Goal: Transaction & Acquisition: Book appointment/travel/reservation

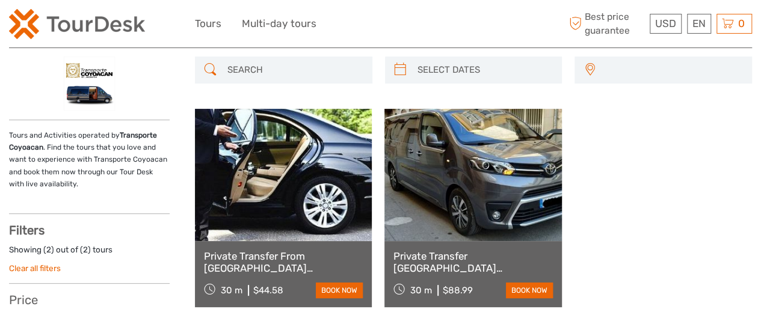
select select
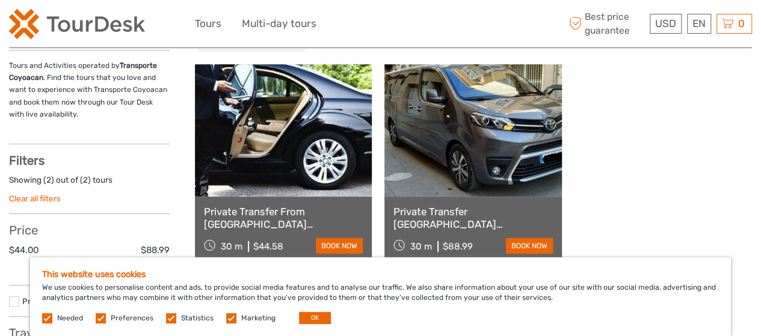
scroll to position [173, 0]
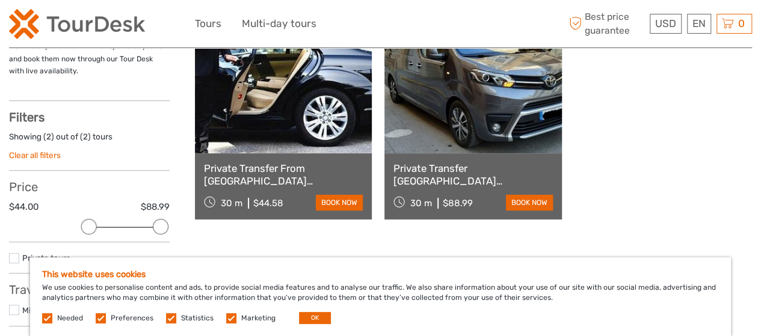
click at [230, 315] on label at bounding box center [231, 318] width 10 height 10
click at [0, 0] on input "checkbox" at bounding box center [0, 0] width 0 height 0
click at [171, 317] on label at bounding box center [171, 318] width 10 height 10
click at [0, 0] on input "checkbox" at bounding box center [0, 0] width 0 height 0
click at [102, 318] on label at bounding box center [101, 318] width 10 height 10
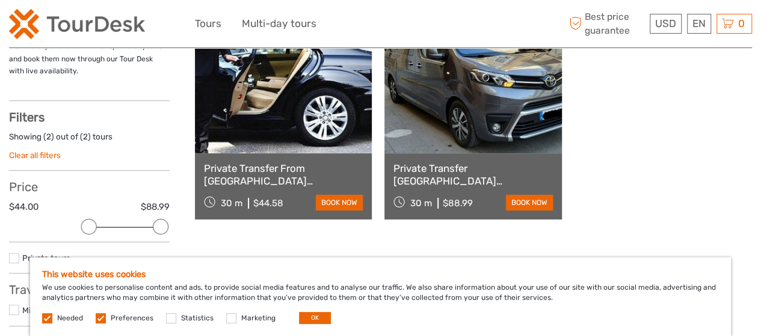
click at [0, 0] on input "checkbox" at bounding box center [0, 0] width 0 height 0
click at [52, 318] on label at bounding box center [47, 318] width 10 height 10
click at [310, 321] on button "OK" at bounding box center [315, 318] width 32 height 12
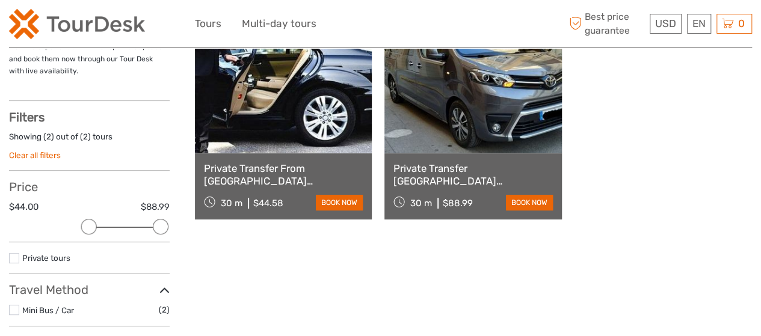
click at [488, 178] on link "Private Transfer [GEOGRAPHIC_DATA] [PERSON_NAME][GEOGRAPHIC_DATA] to [GEOGRAPHI…" at bounding box center [472, 174] width 159 height 25
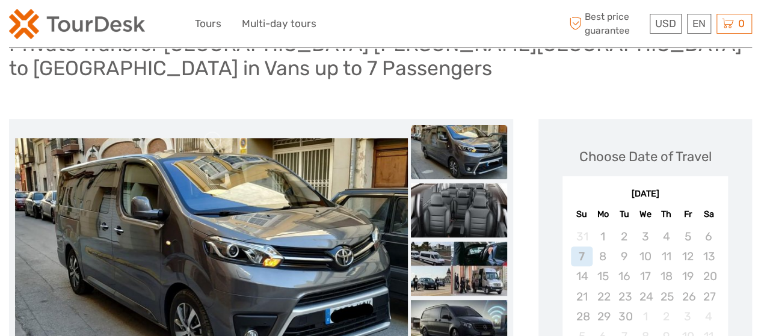
scroll to position [120, 0]
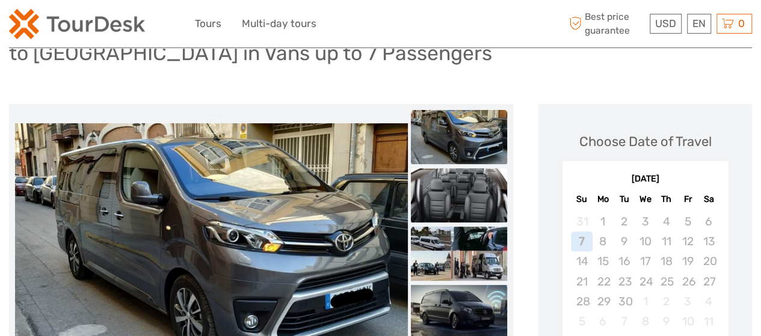
click at [468, 173] on img at bounding box center [459, 195] width 96 height 54
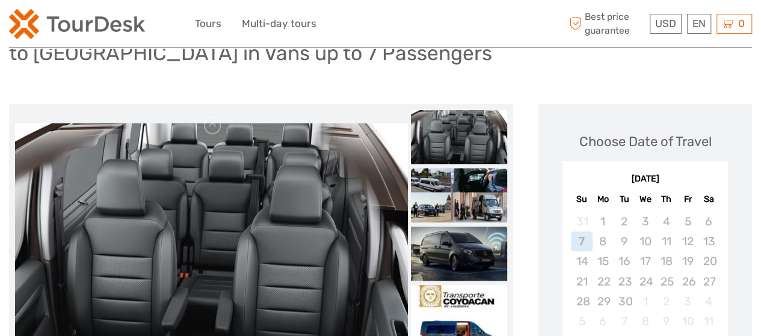
click at [425, 168] on img at bounding box center [459, 195] width 96 height 54
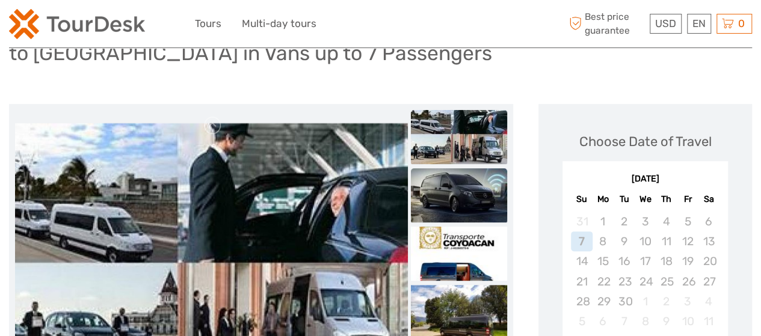
click at [464, 168] on img at bounding box center [459, 195] width 96 height 54
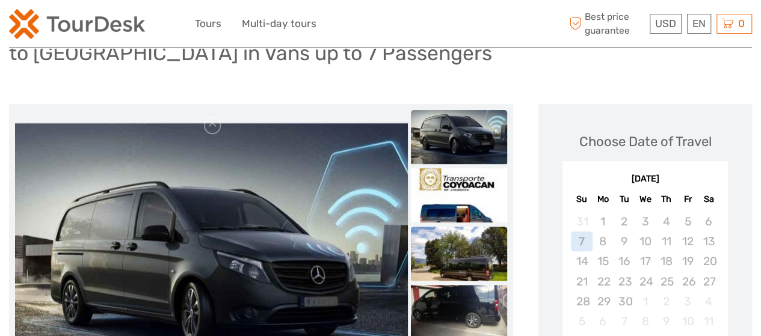
click at [454, 241] on img at bounding box center [459, 254] width 96 height 54
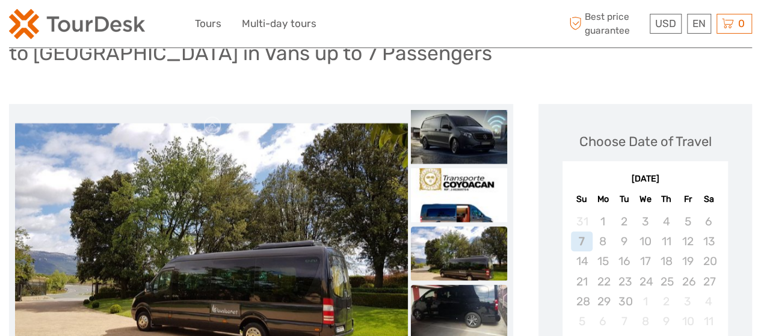
click at [449, 285] on img at bounding box center [459, 312] width 96 height 54
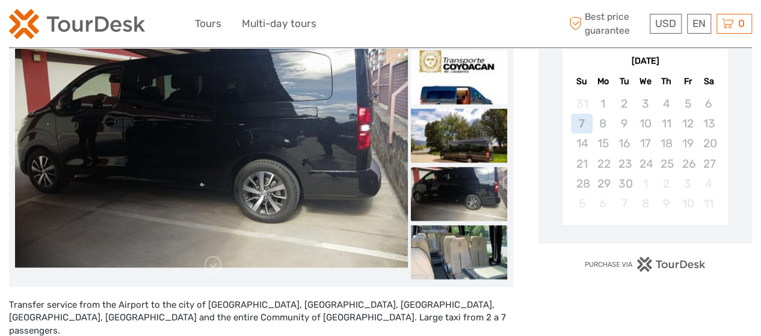
scroll to position [241, 0]
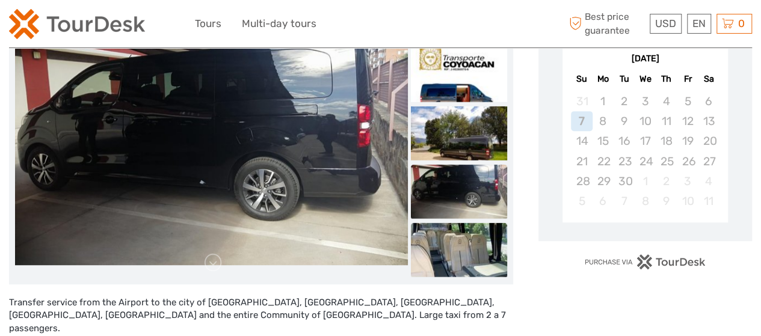
click at [468, 244] on img at bounding box center [459, 250] width 96 height 54
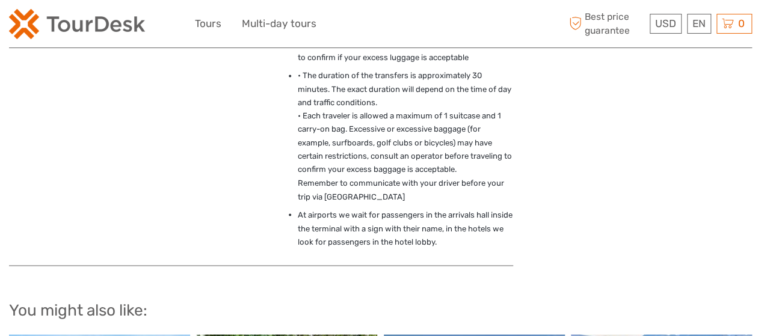
scroll to position [902, 0]
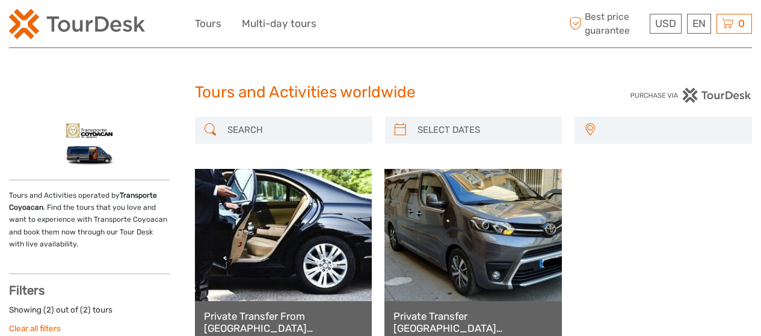
select select
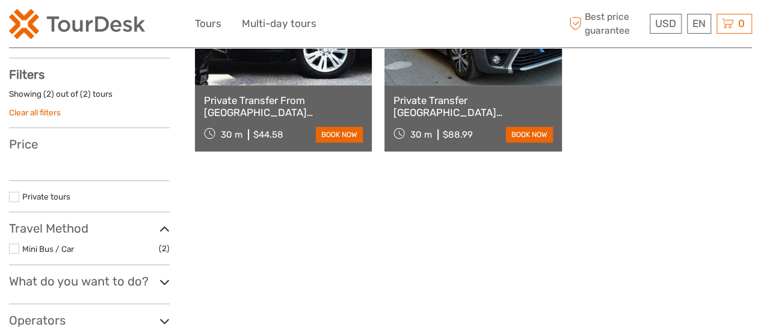
scroll to position [173, 0]
